Goal: Navigation & Orientation: Find specific page/section

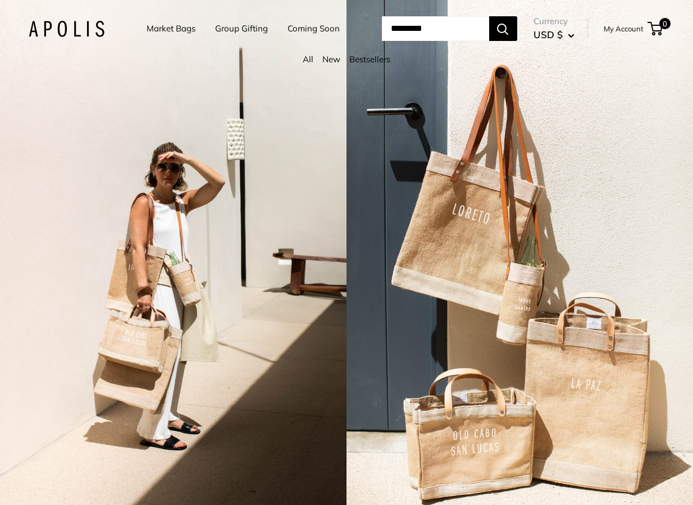
type input "**********"
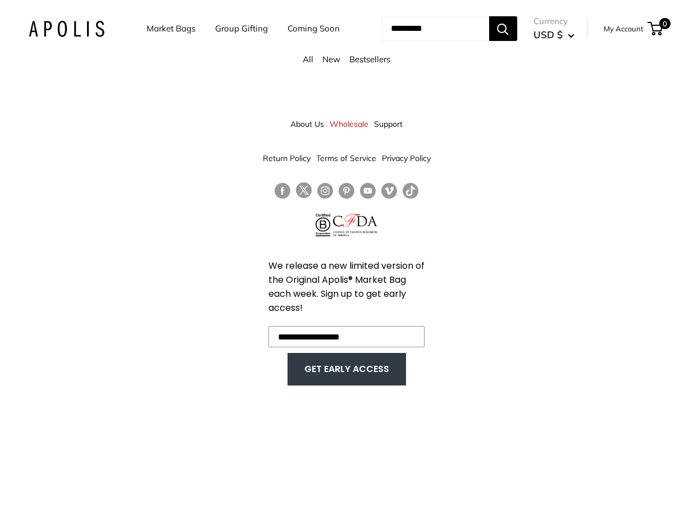
click at [79, 28] on img at bounding box center [67, 29] width 76 height 16
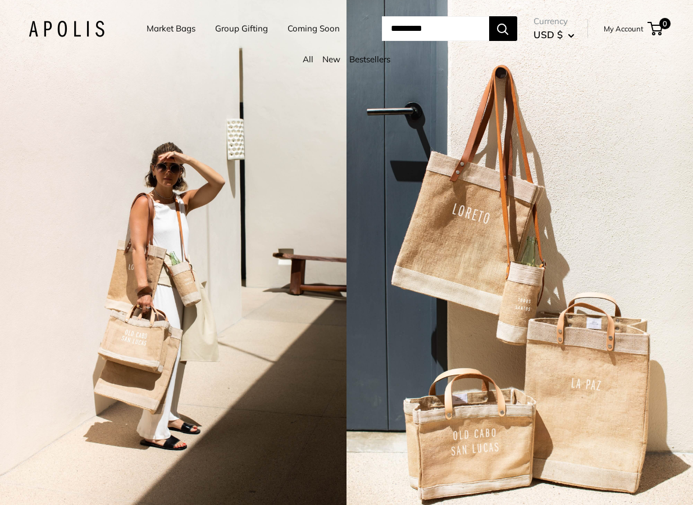
type input "**********"
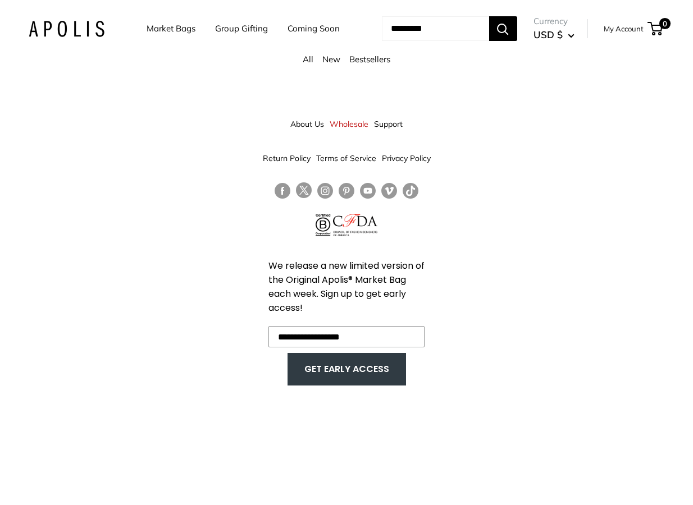
click at [161, 28] on link "Market Bags" at bounding box center [171, 29] width 49 height 16
